Goal: Check status: Check status

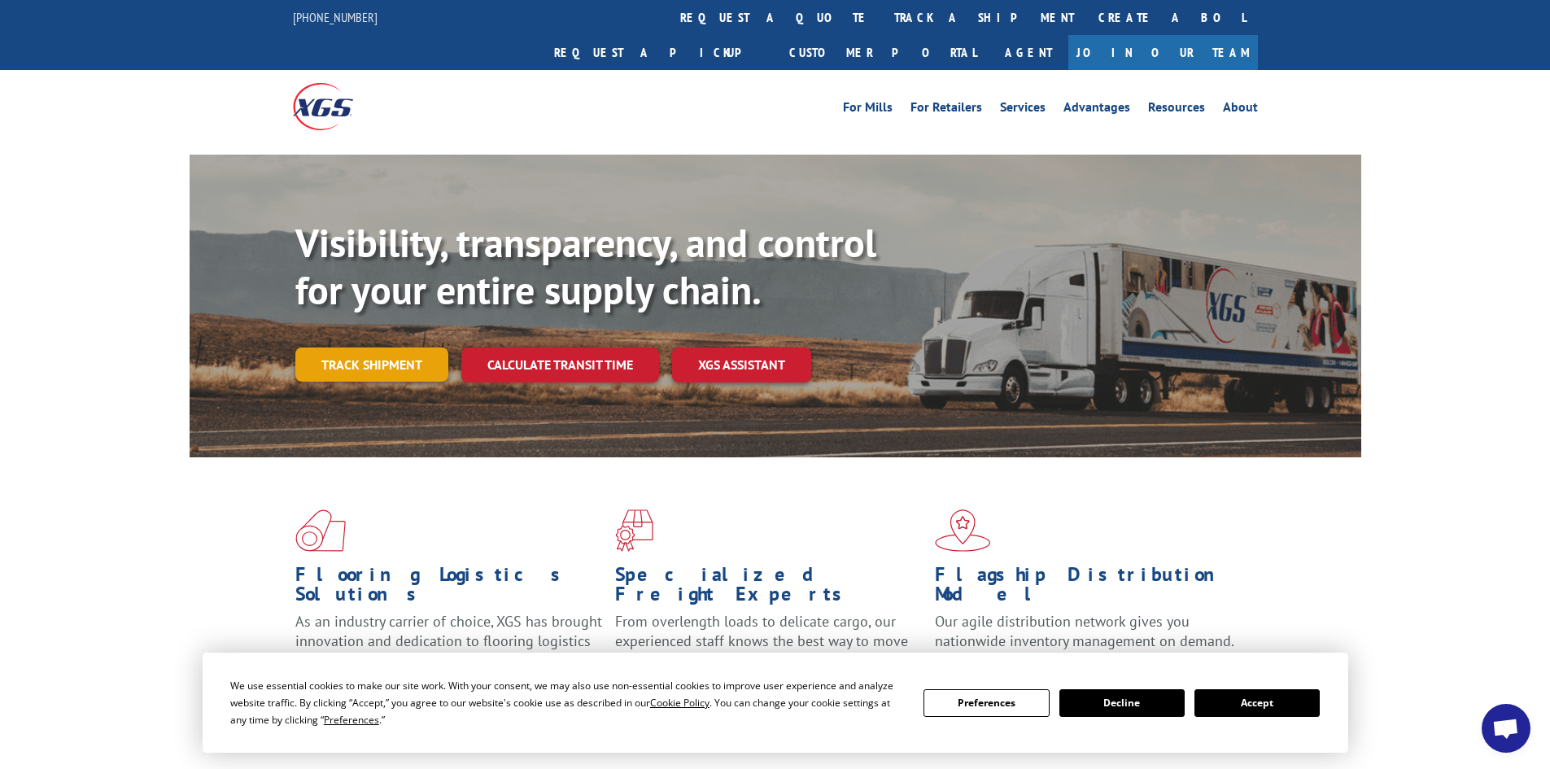
click at [412, 347] on link "Track shipment" at bounding box center [371, 364] width 153 height 34
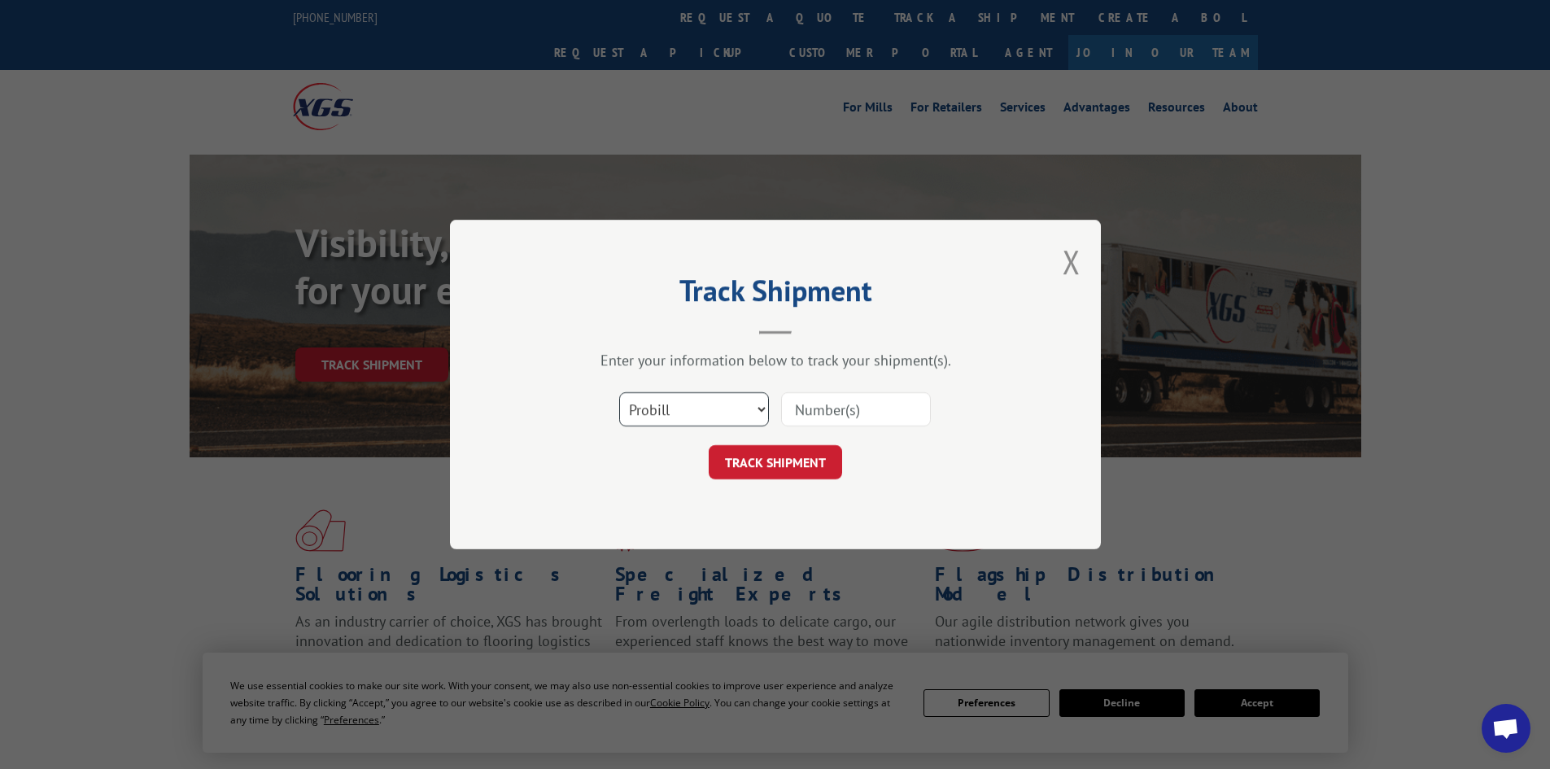
click at [698, 399] on select "Select category... Probill BOL PO" at bounding box center [694, 409] width 150 height 34
select select "bol"
click at [619, 392] on select "Select category... Probill BOL PO" at bounding box center [694, 409] width 150 height 34
click at [827, 413] on input at bounding box center [856, 409] width 150 height 34
paste input "476370"
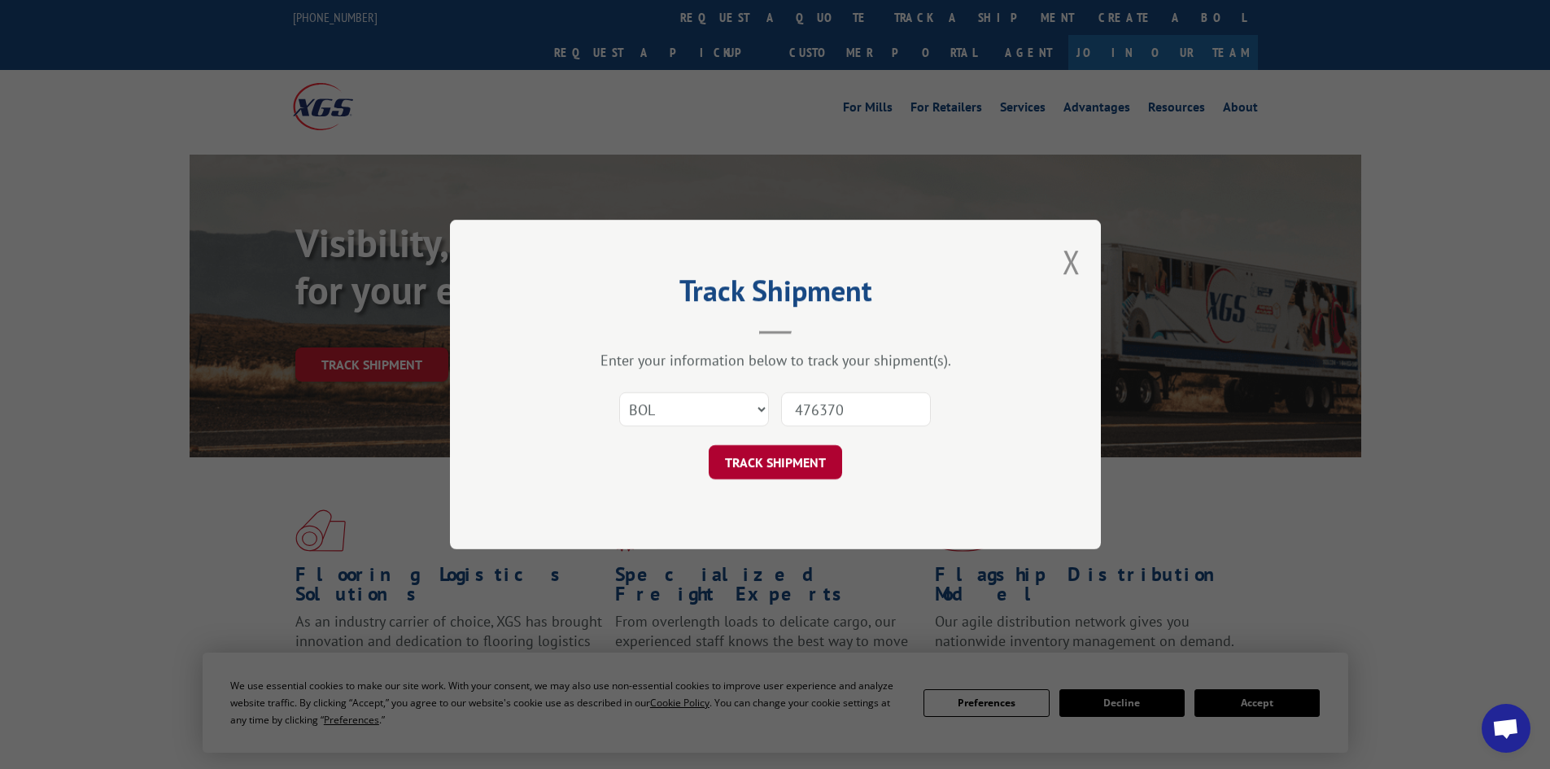
type input "476370"
click at [776, 451] on button "TRACK SHIPMENT" at bounding box center [774, 462] width 133 height 34
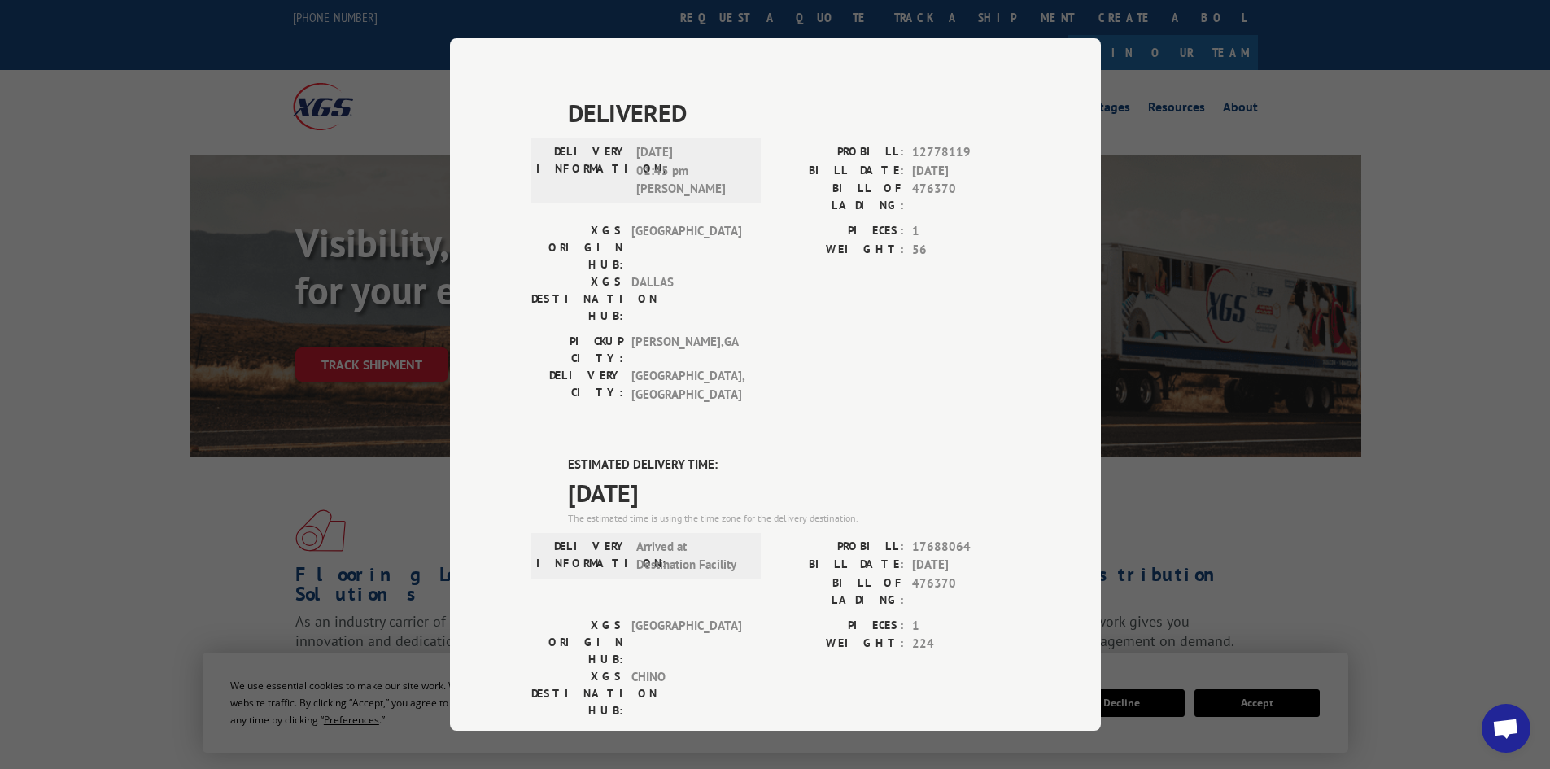
scroll to position [407, 0]
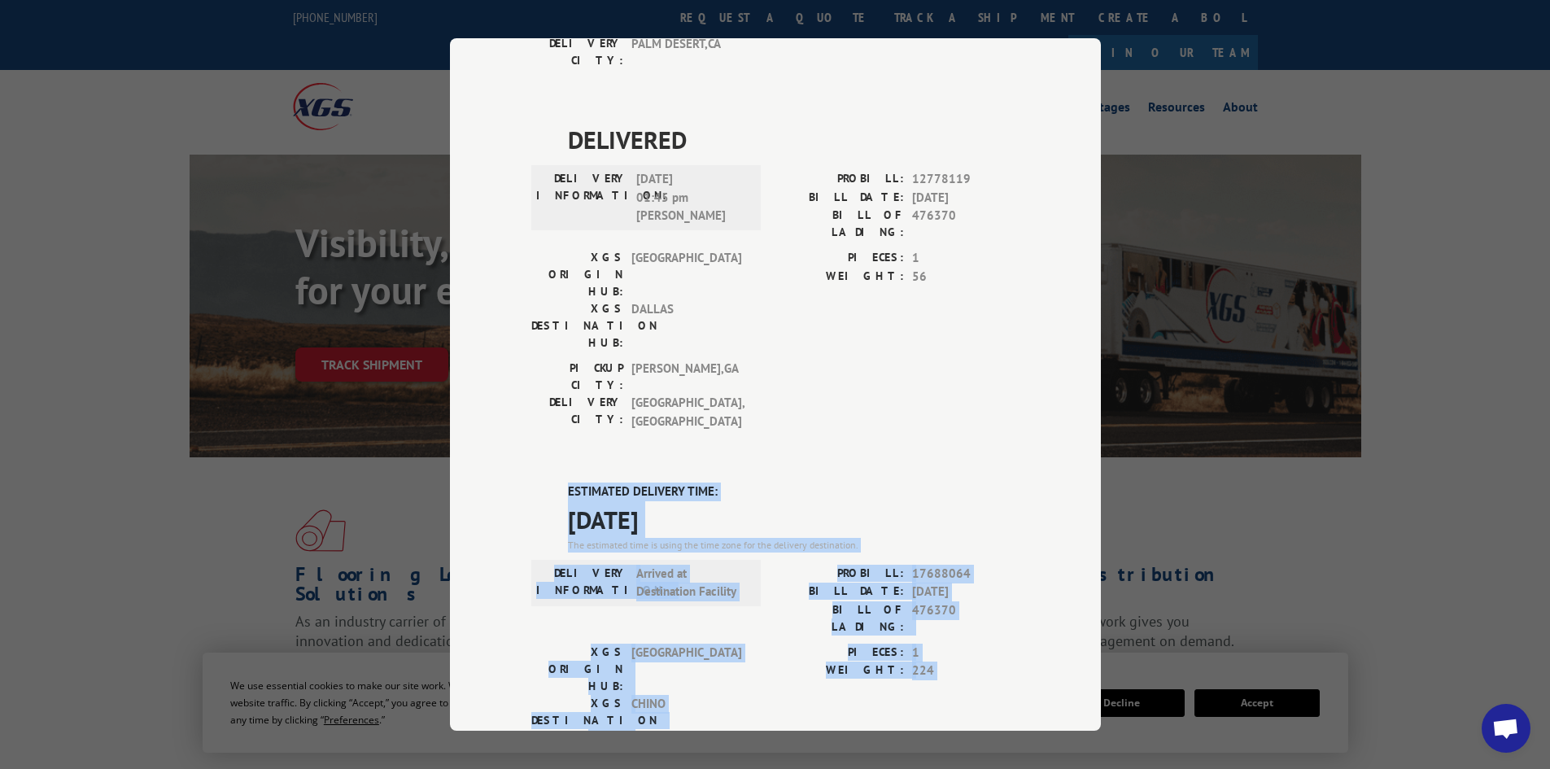
drag, startPoint x: 549, startPoint y: 297, endPoint x: 899, endPoint y: 520, distance: 414.7
click at [899, 520] on div "ESTIMATED DELIVERY TIME: [DATE] The estimated time is using the time zone for t…" at bounding box center [775, 774] width 488 height 585
copy div "ESTIMATED DELIVERY TIME: [DATE] The estimated time is using the time zone for t…"
